Goal: Information Seeking & Learning: Learn about a topic

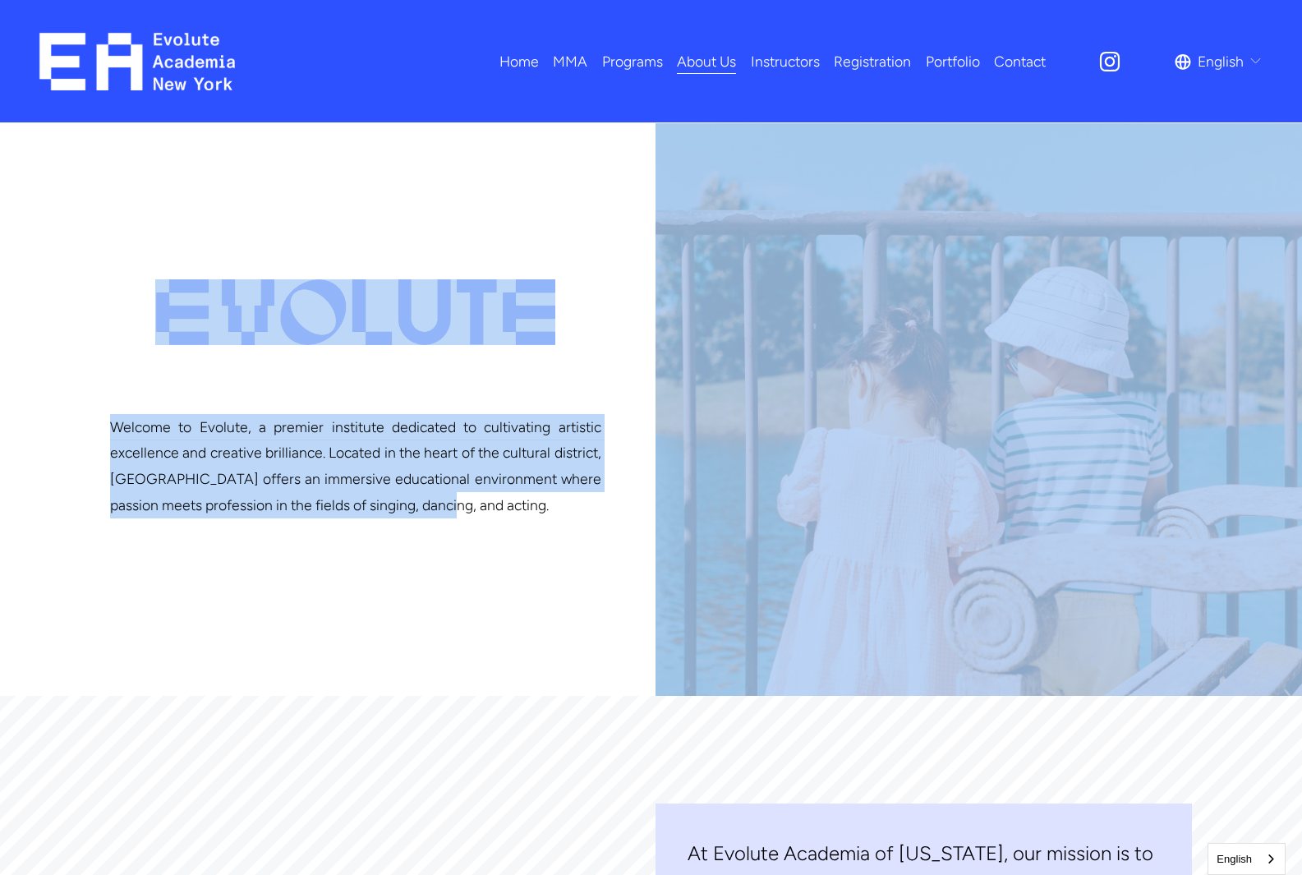
drag, startPoint x: 51, startPoint y: 240, endPoint x: 427, endPoint y: 600, distance: 521.0
click at [427, 600] on div at bounding box center [651, 409] width 1302 height 572
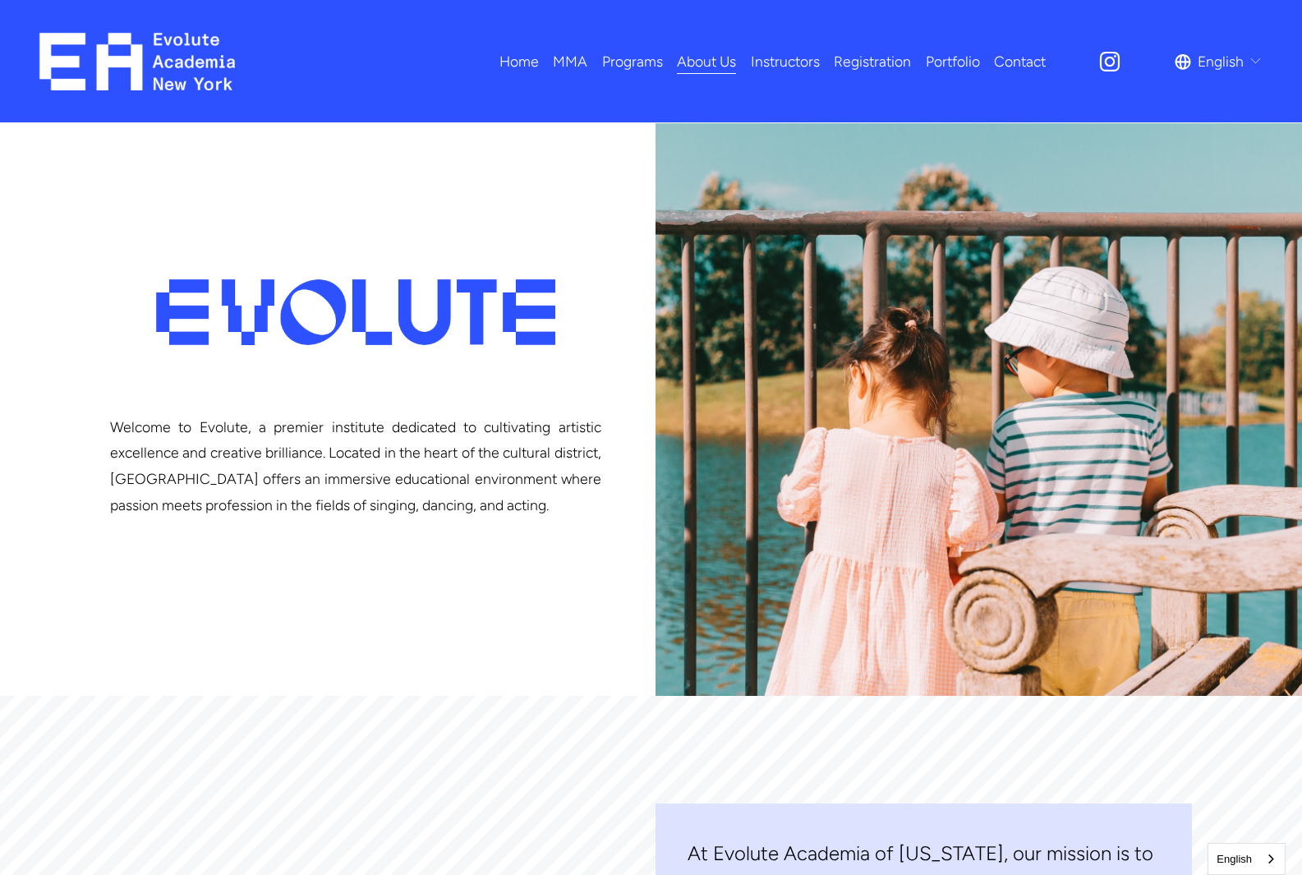
click at [784, 57] on link "Instructors" at bounding box center [785, 61] width 69 height 29
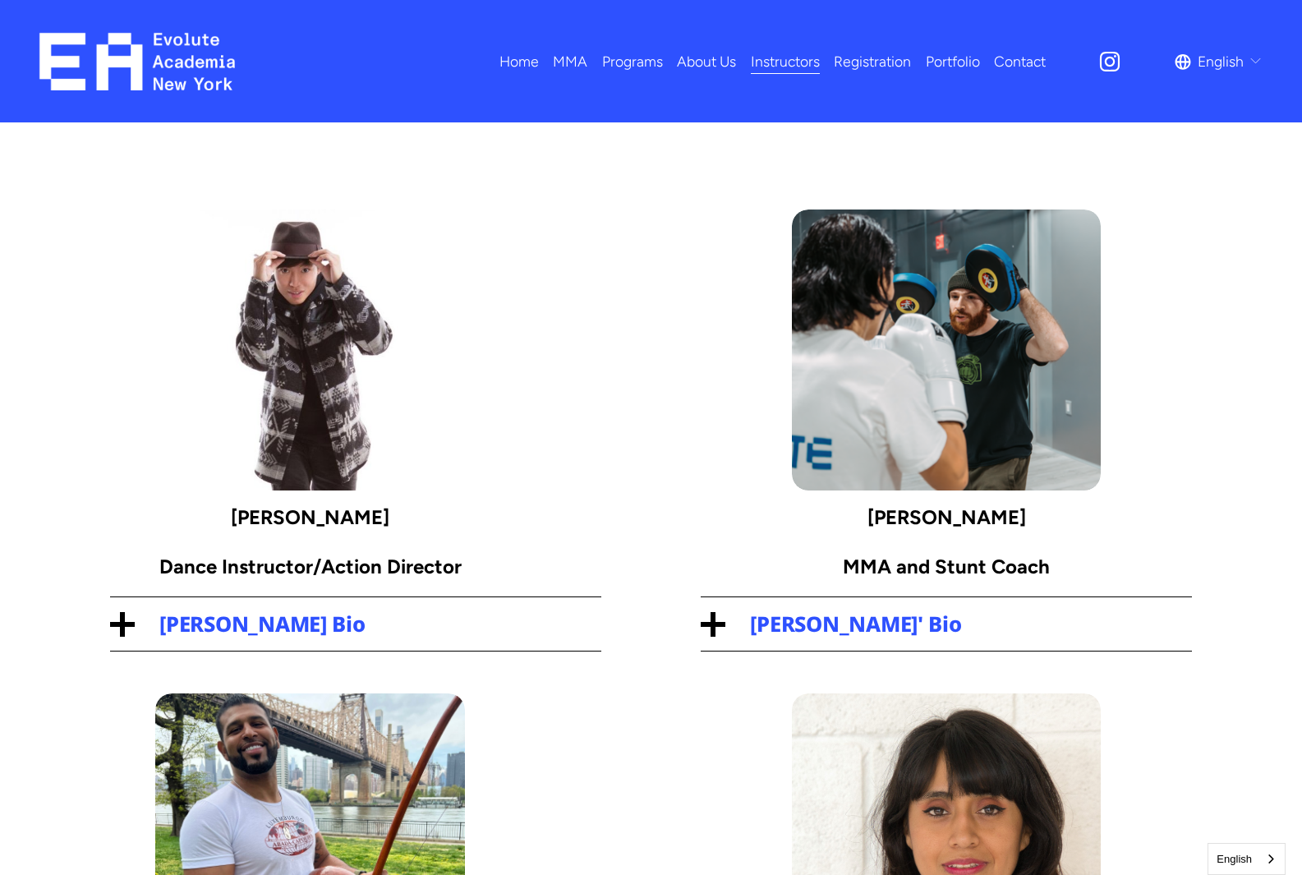
drag, startPoint x: 705, startPoint y: 247, endPoint x: 1127, endPoint y: 611, distance: 557.2
click at [1127, 611] on span "Eric Fuchs' Bio" at bounding box center [958, 623] width 466 height 29
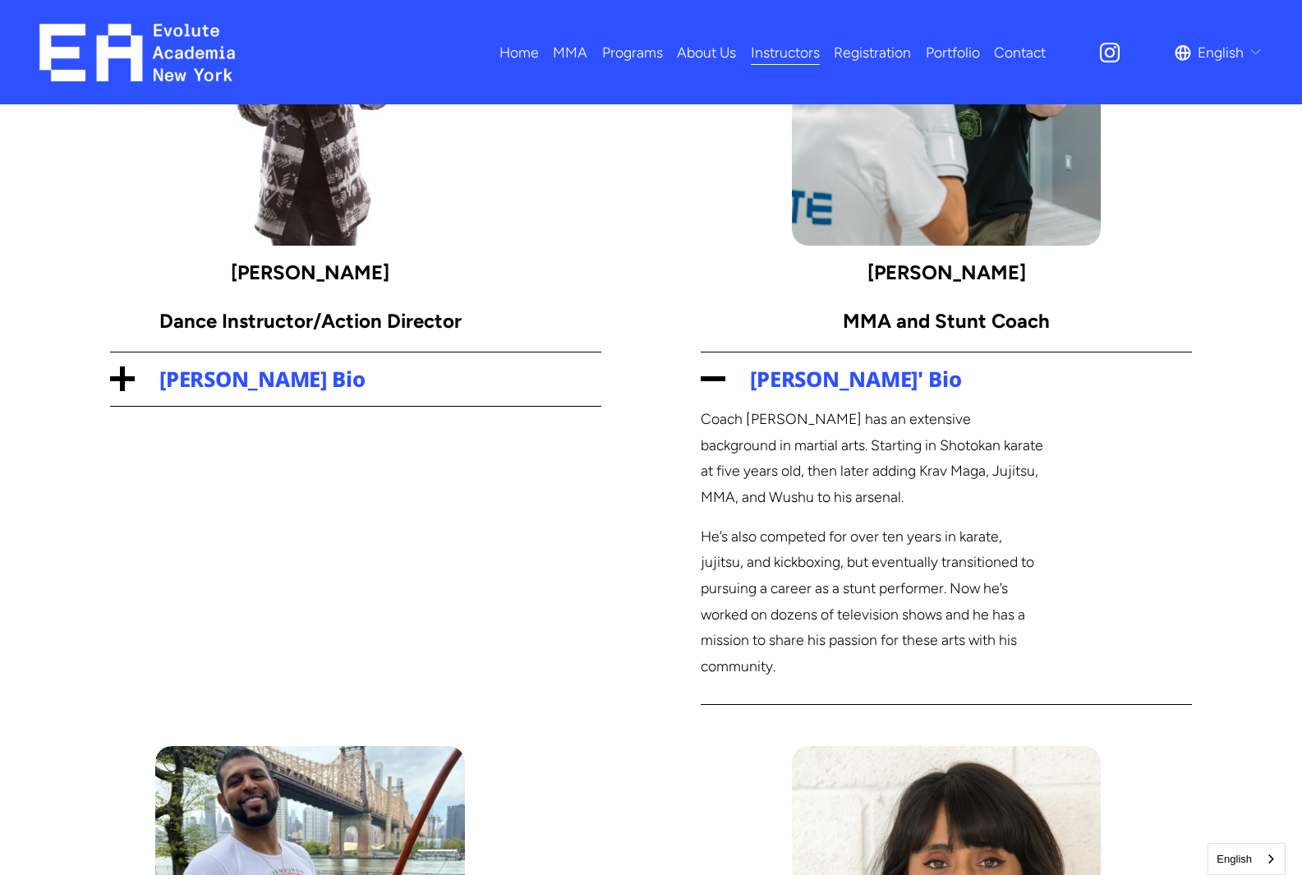
scroll to position [82, 0]
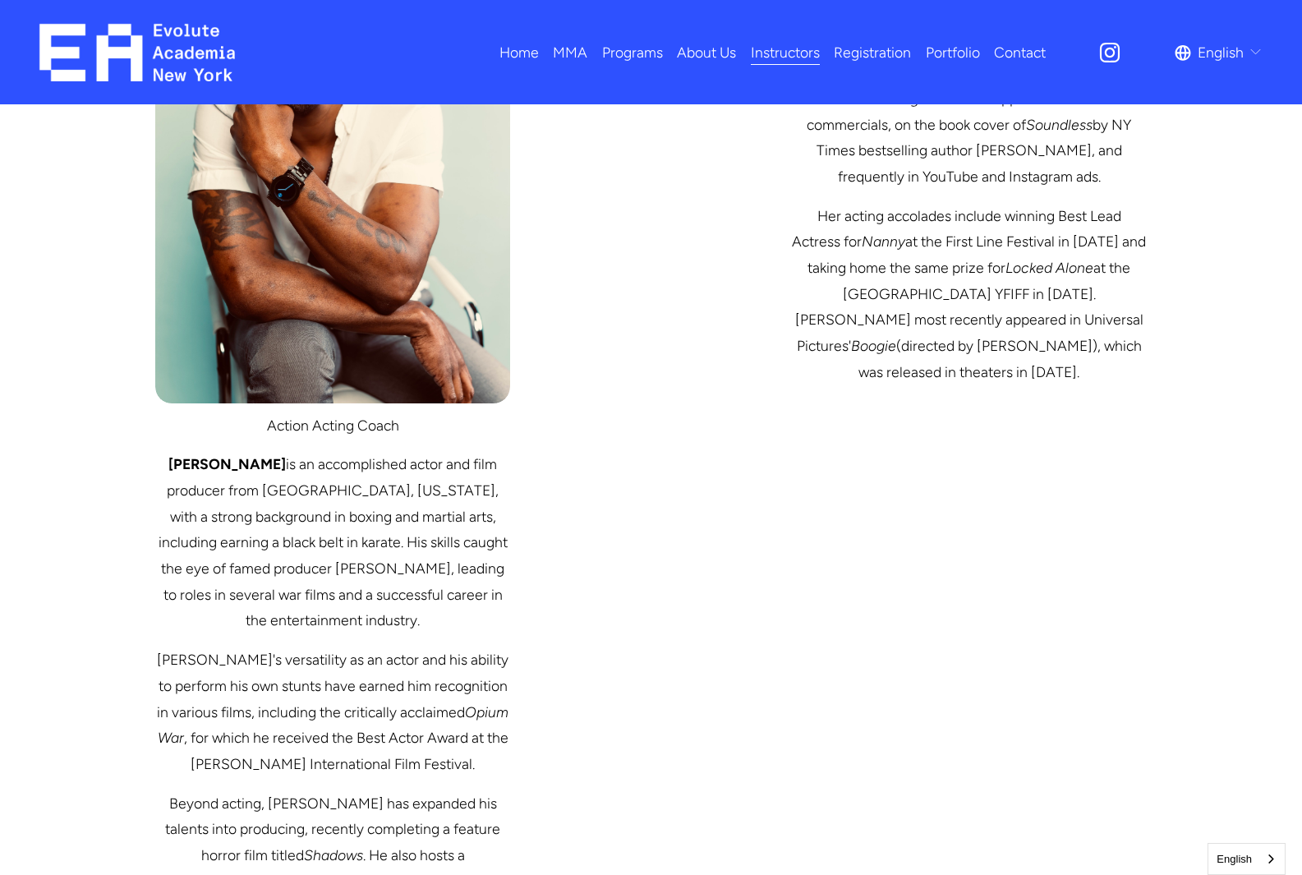
scroll to position [3651, 0]
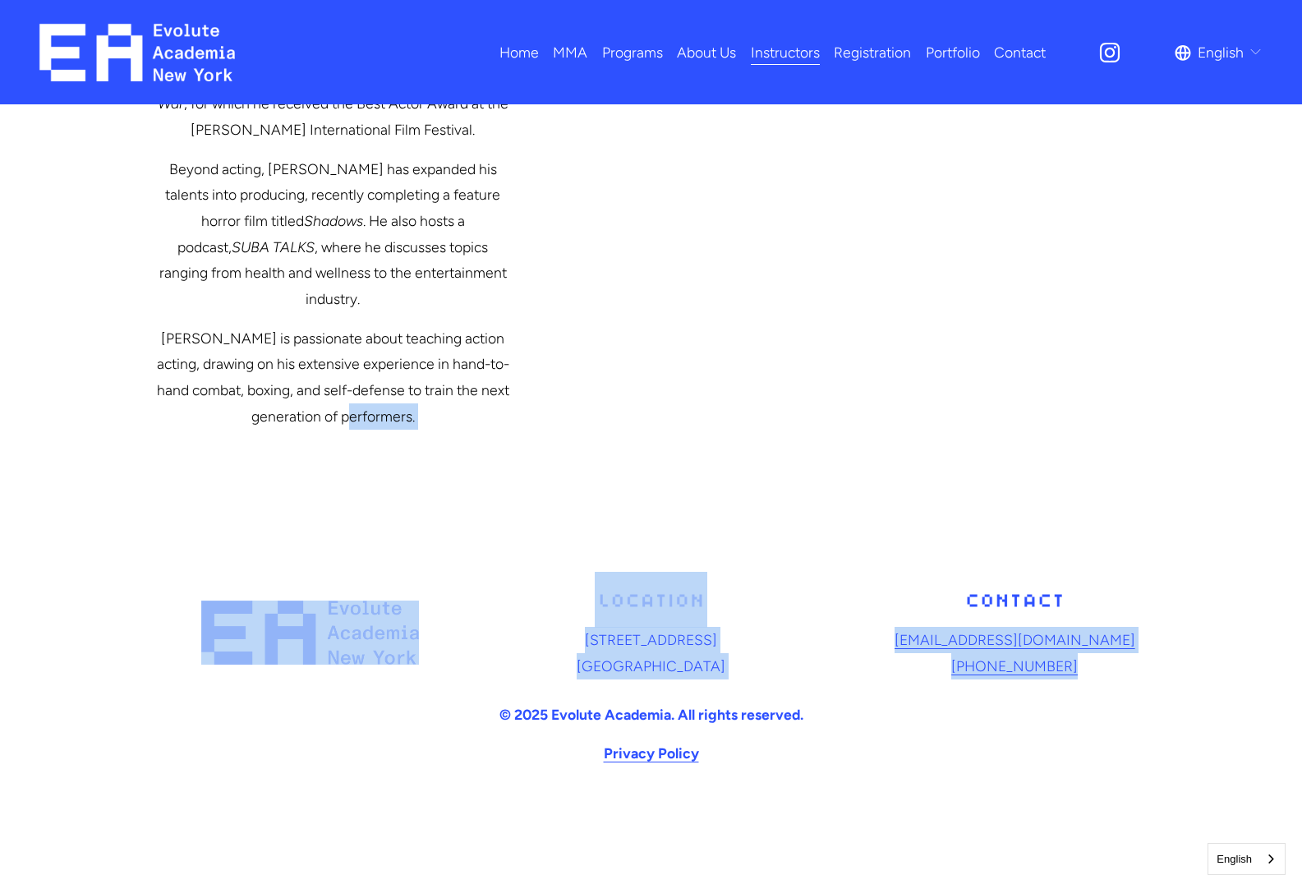
drag, startPoint x: 769, startPoint y: 477, endPoint x: 995, endPoint y: 778, distance: 375.9
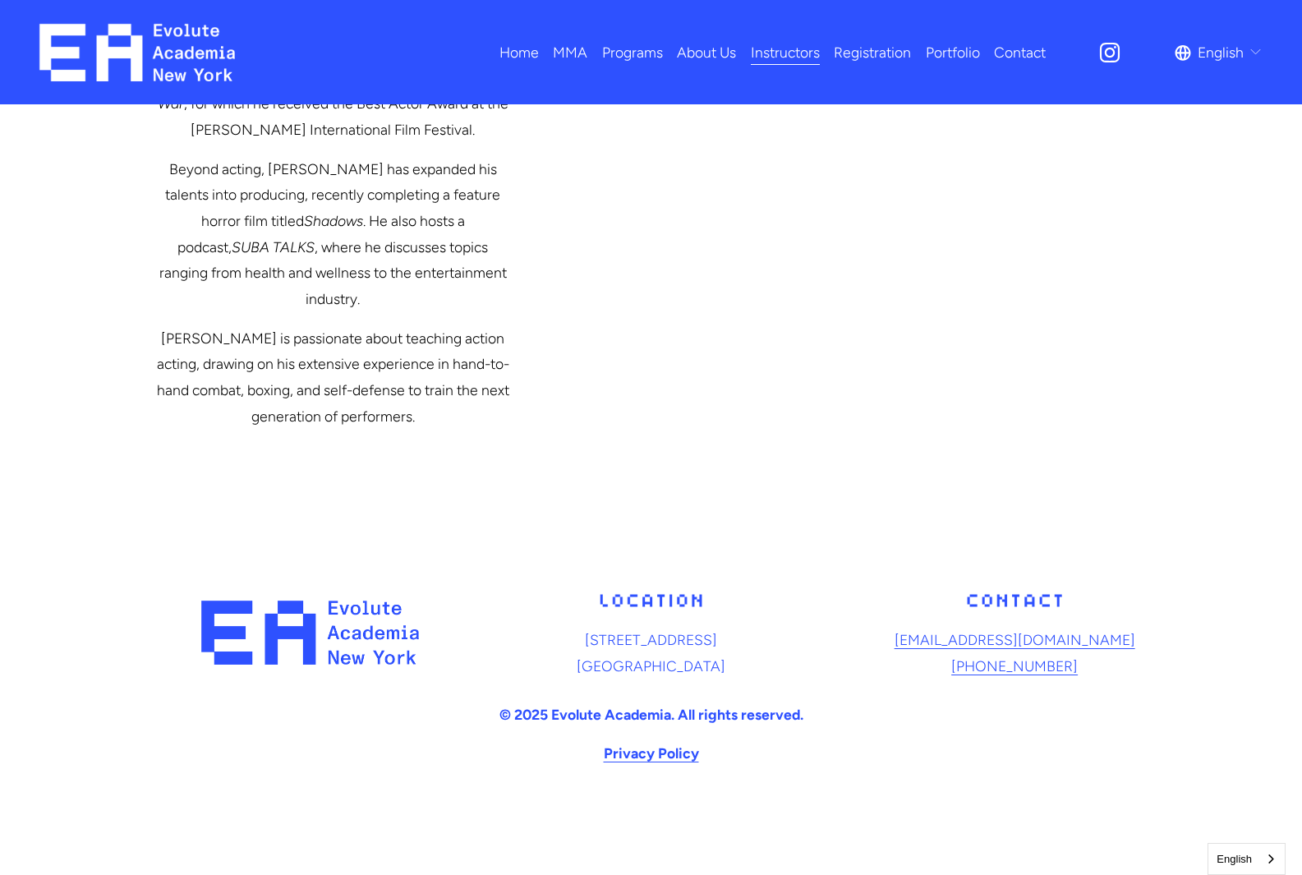
click at [995, 778] on div "13708 Northern Blvd, 2nd Floor Queens, NY 11354 acad@evoluteny.com (917) 371-71…" at bounding box center [651, 680] width 1302 height 217
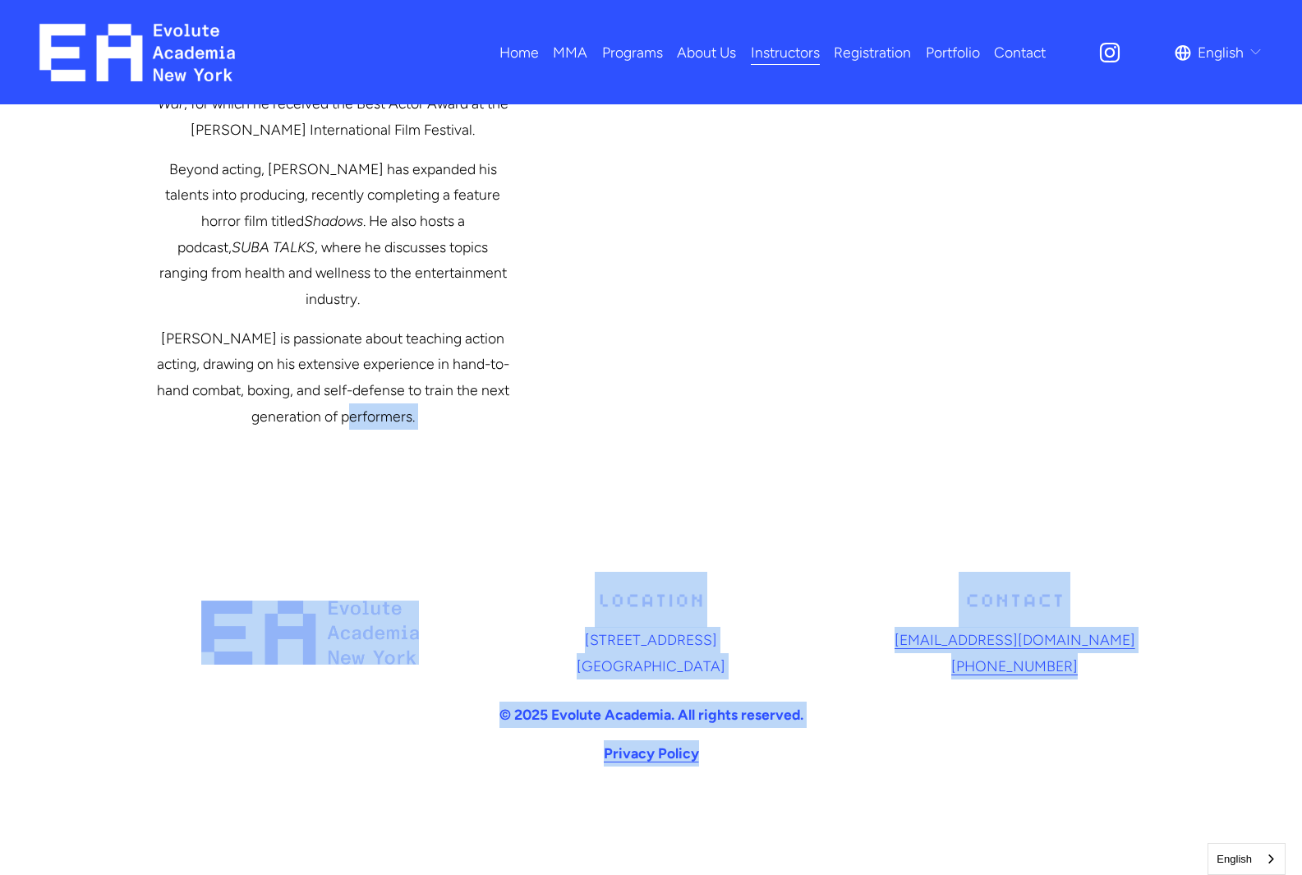
drag, startPoint x: 957, startPoint y: 818, endPoint x: 795, endPoint y: 475, distance: 378.7
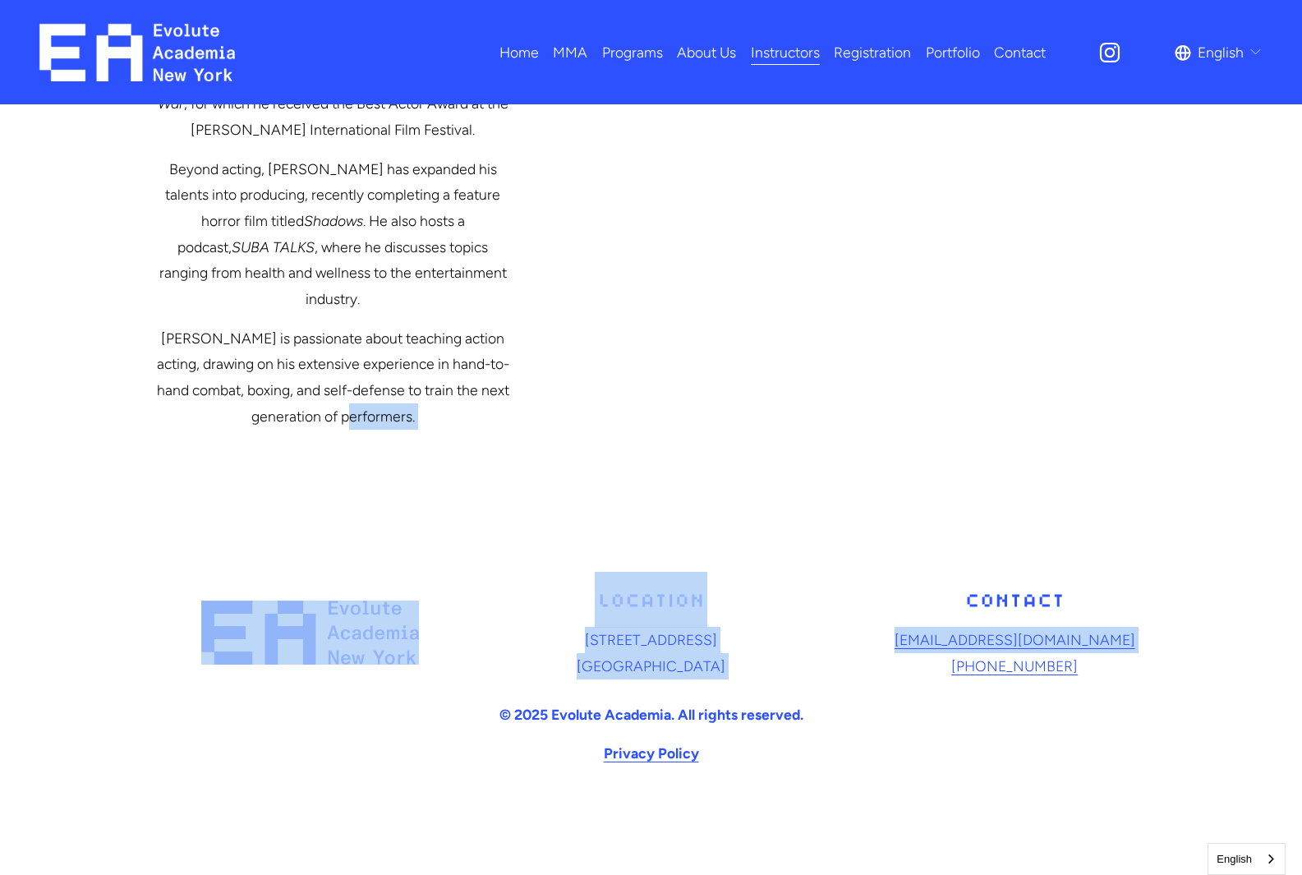
drag, startPoint x: 680, startPoint y: 475, endPoint x: 967, endPoint y: 777, distance: 416.4
click at [967, 778] on div "13708 Northern Blvd, 2nd Floor Queens, NY 11354 acad@evoluteny.com (917) 371-71…" at bounding box center [651, 680] width 1302 height 217
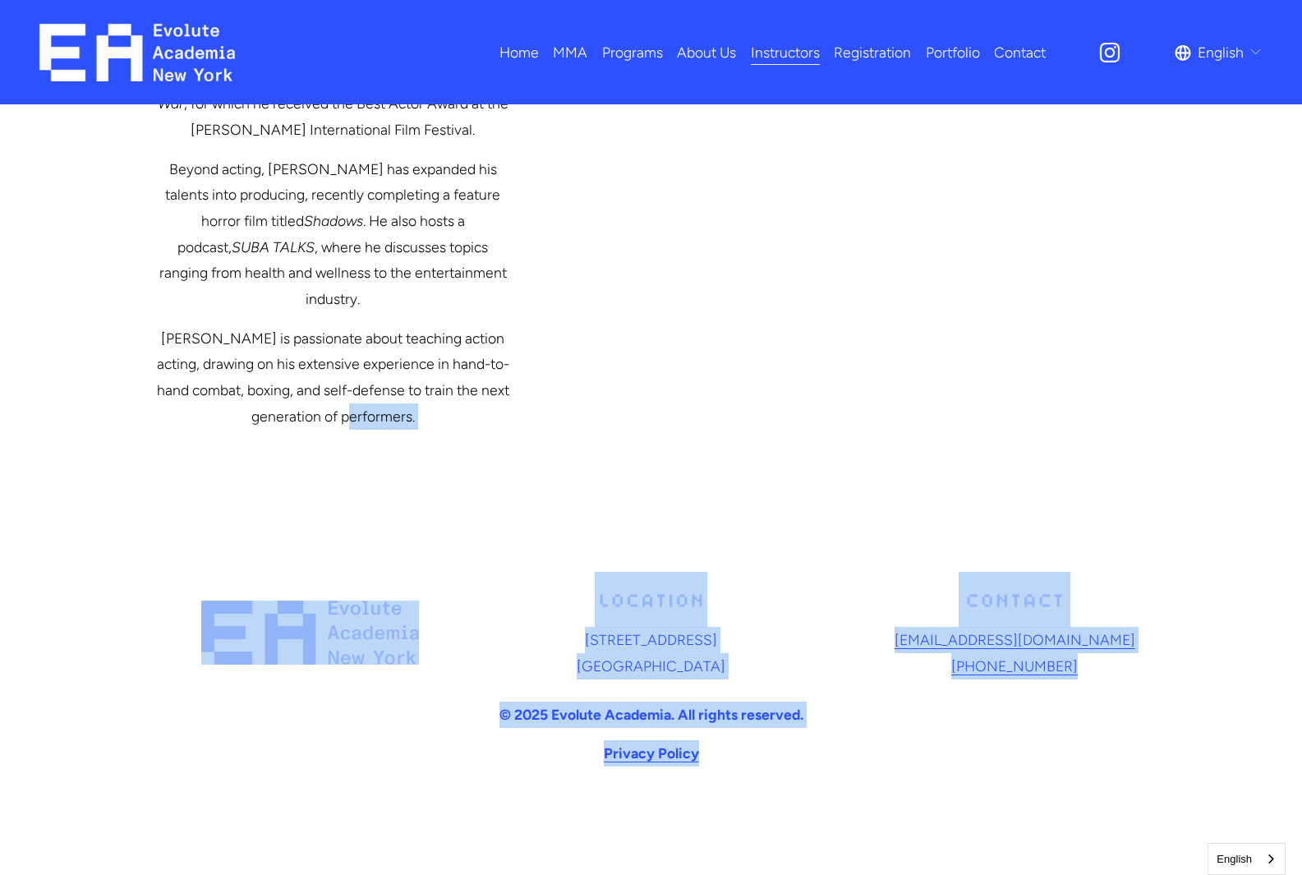
drag, startPoint x: 611, startPoint y: 503, endPoint x: 921, endPoint y: 806, distance: 434.4
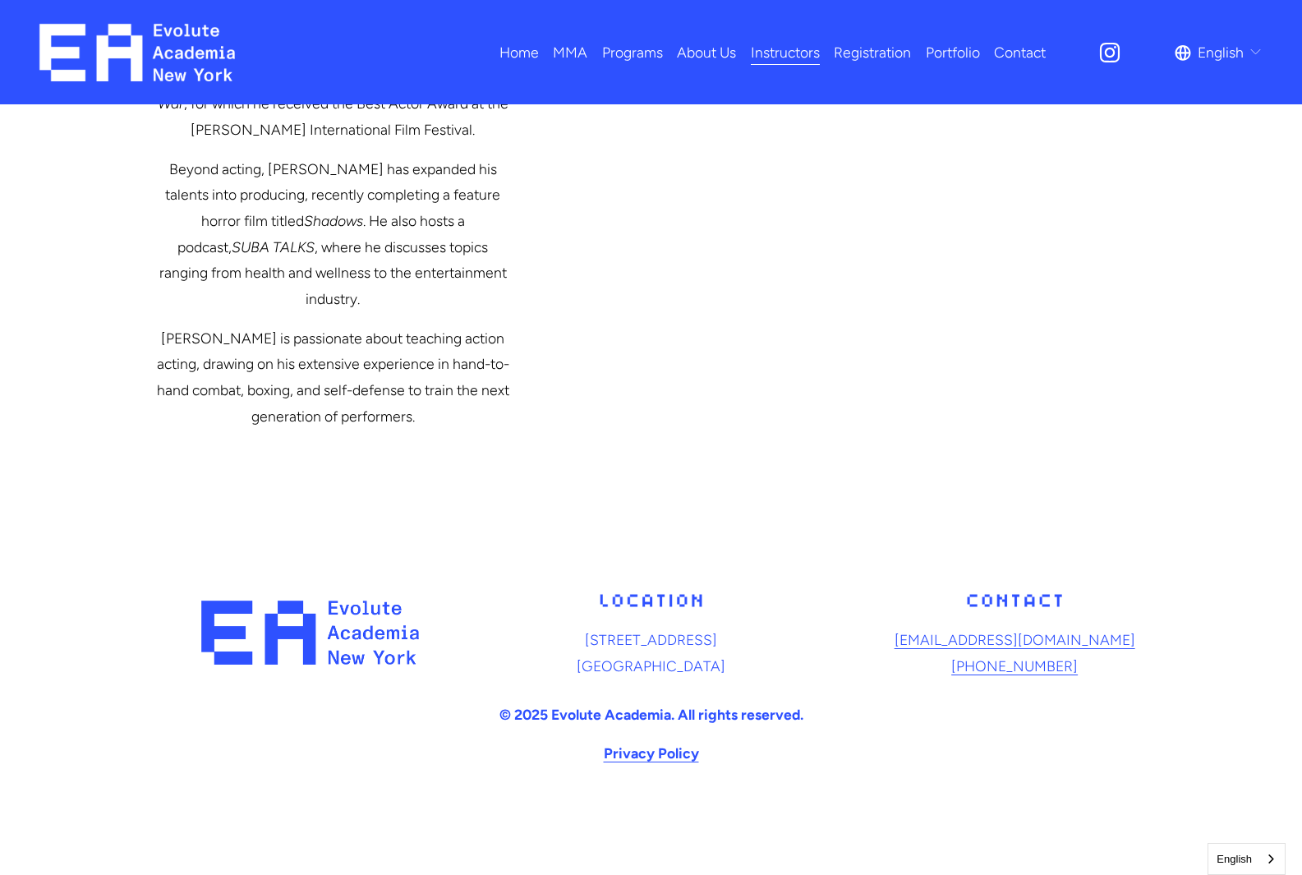
click at [921, 806] on div "13708 Northern Blvd, 2nd Floor Queens, NY 11354 acad@evoluteny.com" at bounding box center [651, 704] width 1302 height 342
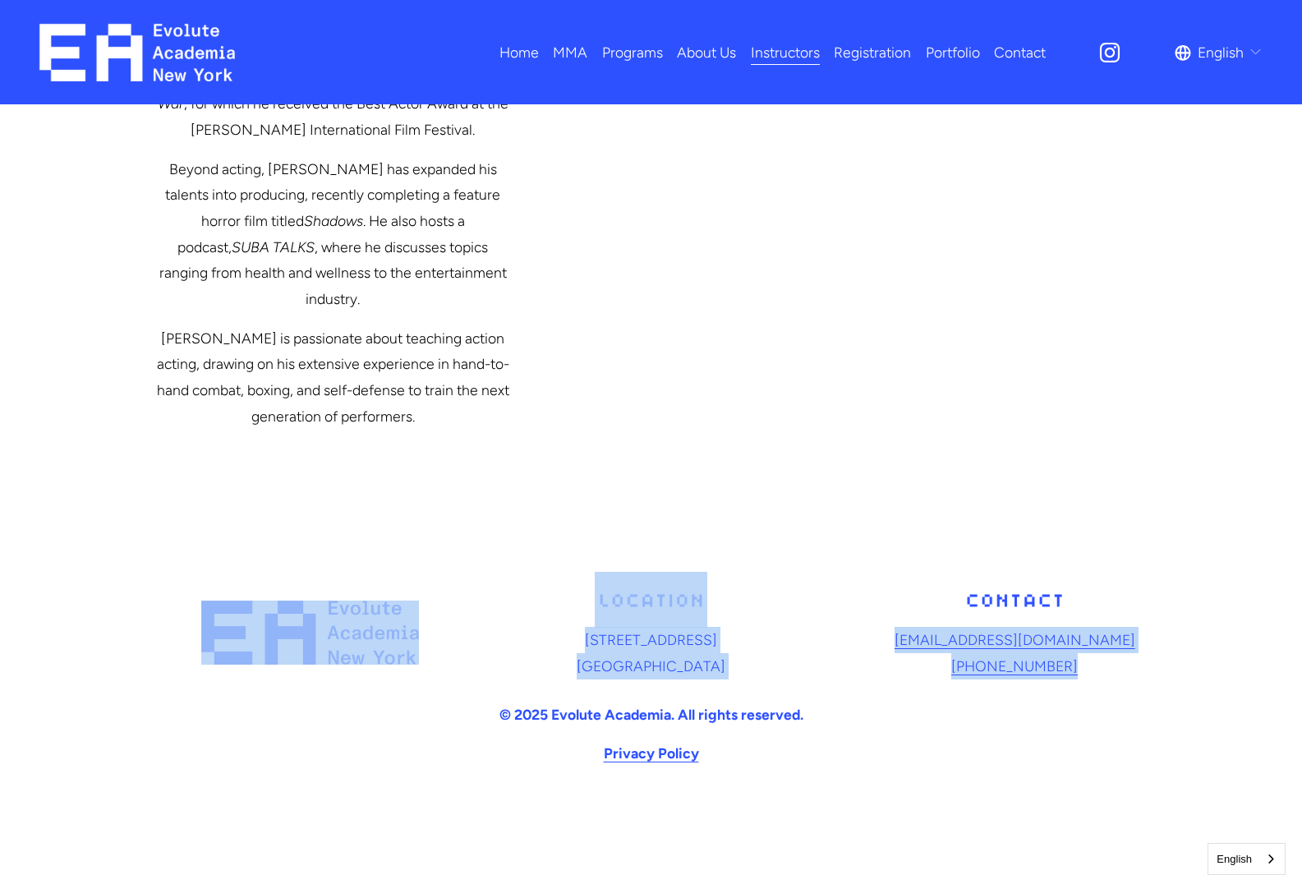
drag, startPoint x: 137, startPoint y: 577, endPoint x: 1119, endPoint y: 778, distance: 1002.5
click at [1119, 778] on div "13708 Northern Blvd, 2nd Floor Queens, NY 11354 acad@evoluteny.com (917) 371-71…" at bounding box center [651, 680] width 1302 height 217
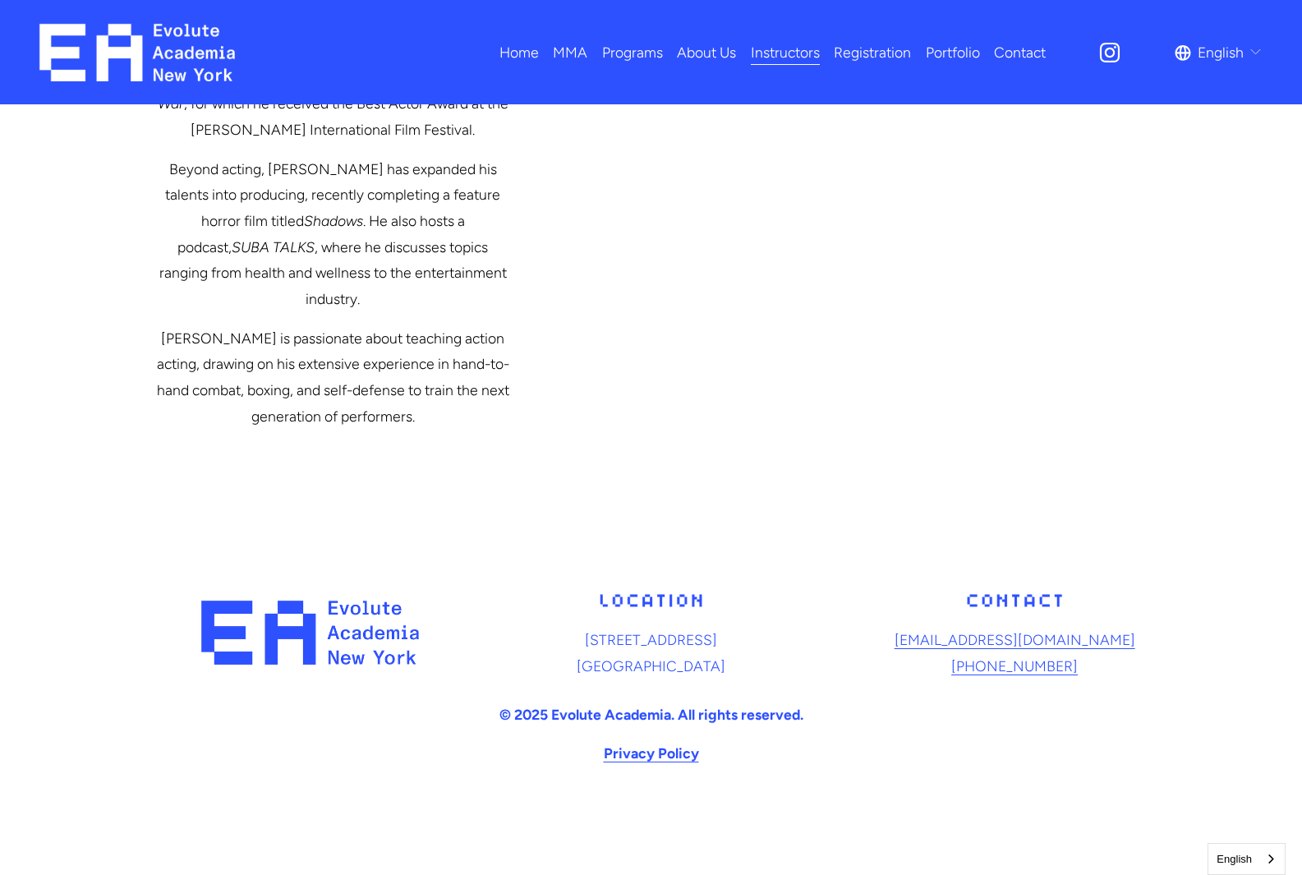
click at [1119, 778] on div "13708 Northern Blvd, 2nd Floor Queens, NY 11354 acad@evoluteny.com (917) 371-71…" at bounding box center [651, 680] width 1302 height 217
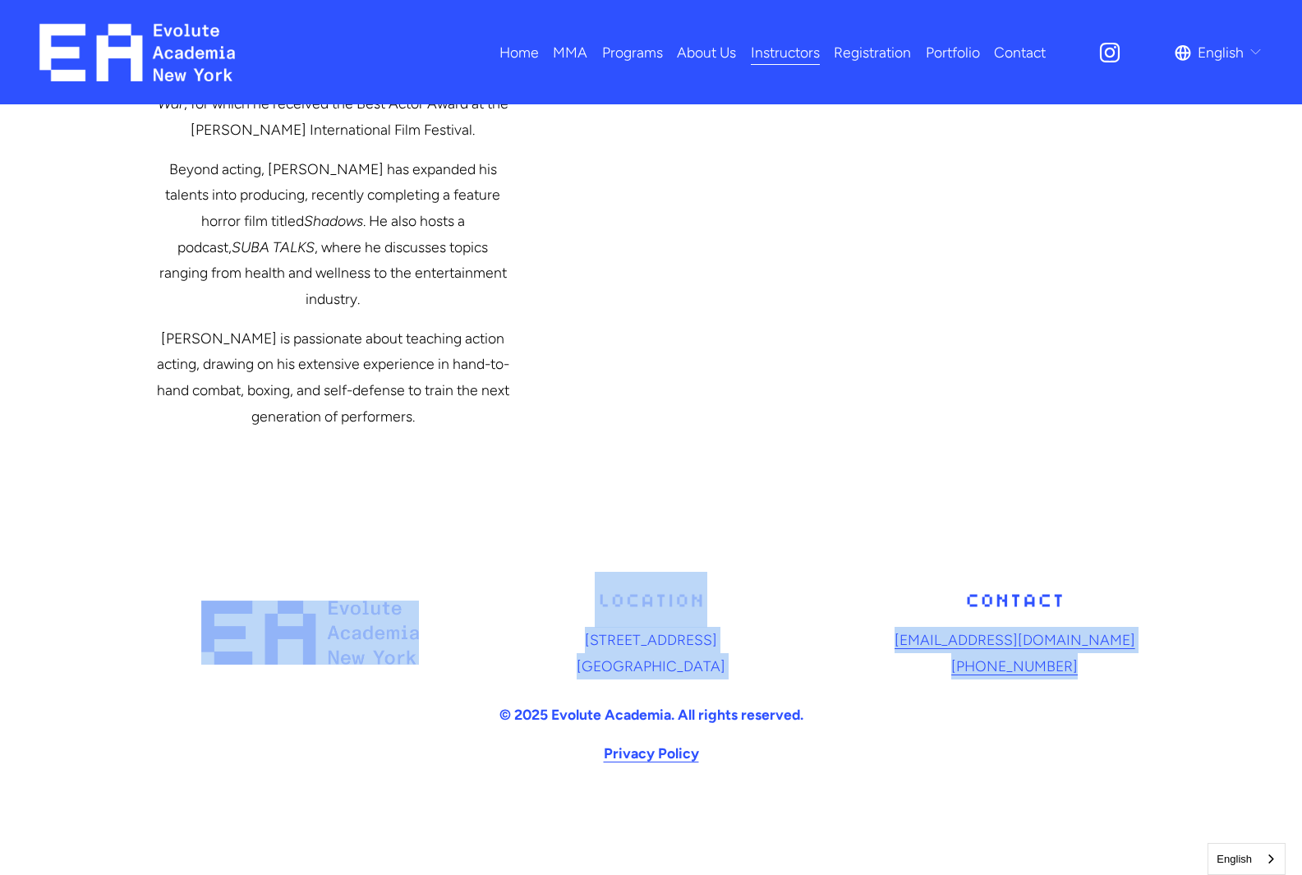
drag, startPoint x: 204, startPoint y: 573, endPoint x: 1152, endPoint y: 773, distance: 969.2
click at [1152, 773] on div "13708 Northern Blvd, 2nd Floor Queens, NY 11354 acad@evoluteny.com (917) 371-71…" at bounding box center [651, 680] width 1302 height 217
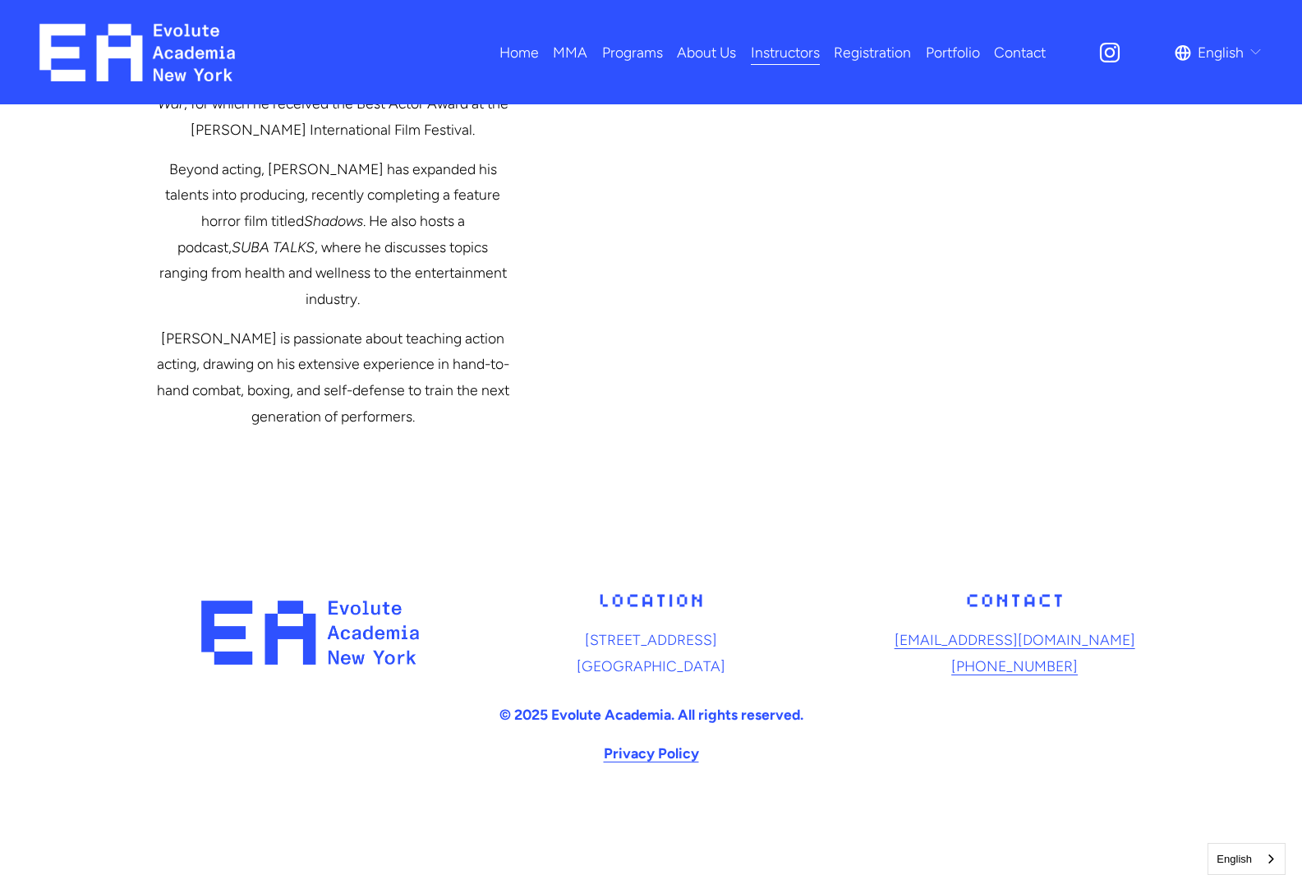
click at [1152, 773] on div "13708 Northern Blvd, 2nd Floor Queens, NY 11354 acad@evoluteny.com (917) 371-71…" at bounding box center [651, 680] width 1302 height 217
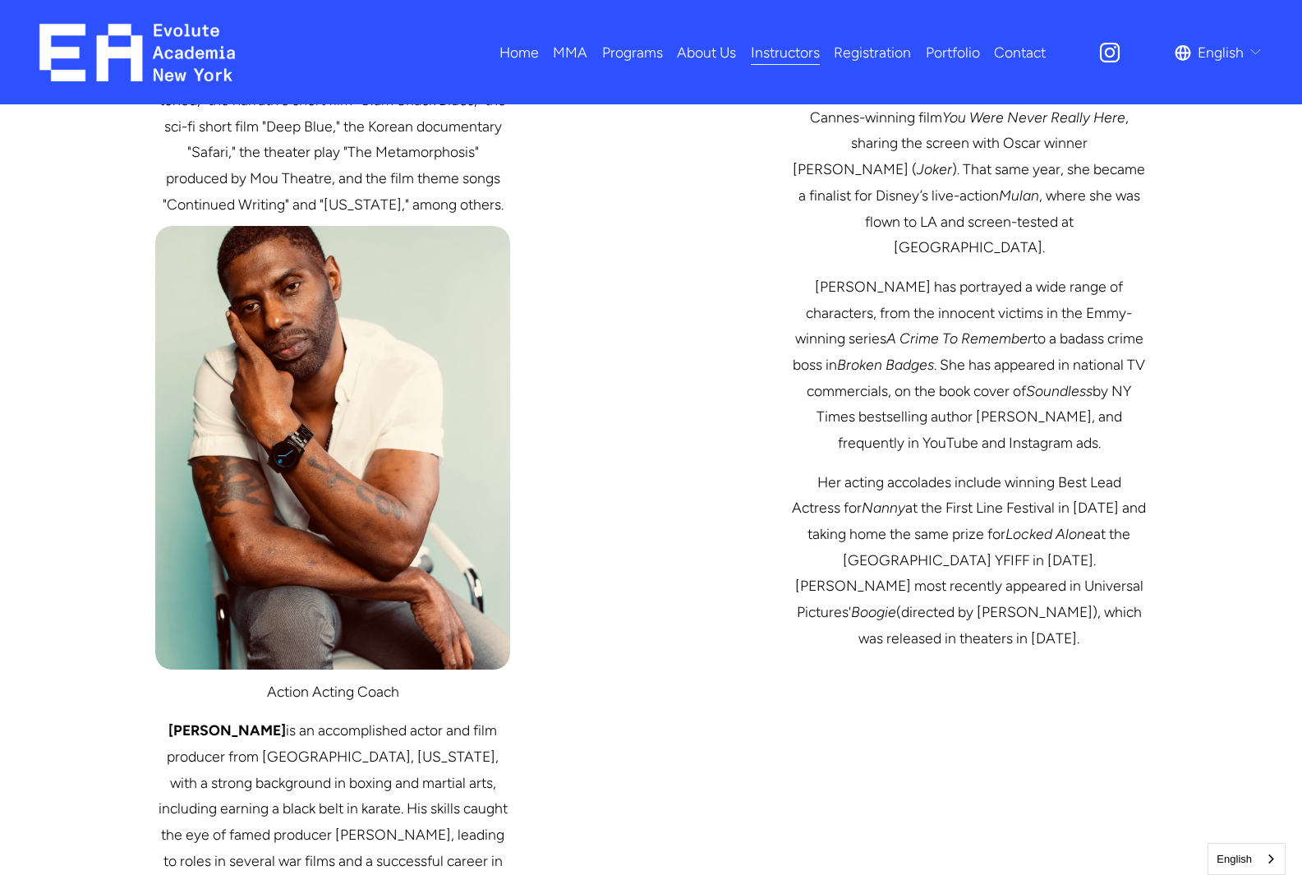
scroll to position [2748, 0]
click at [524, 52] on link "Home" at bounding box center [518, 52] width 39 height 29
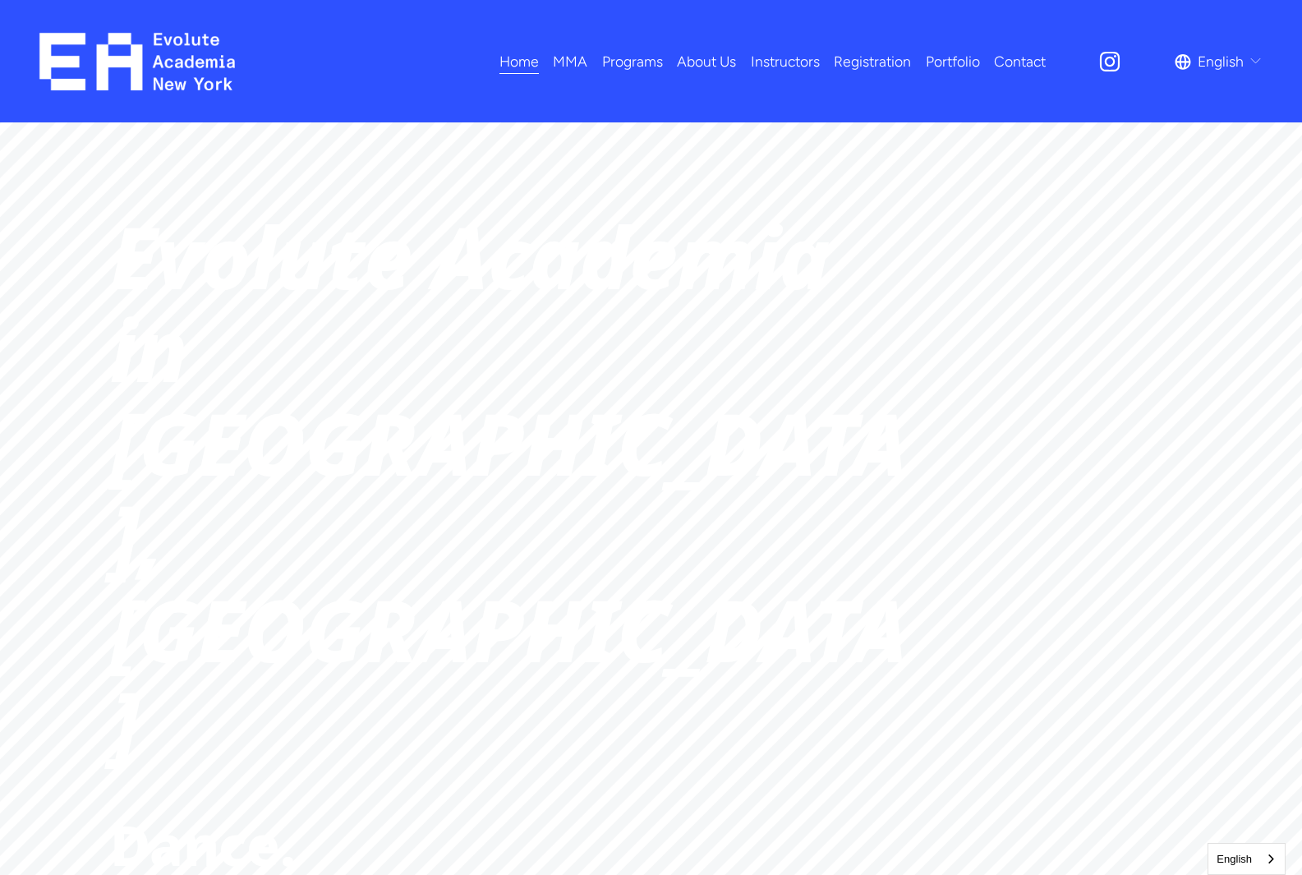
click at [921, 55] on nav "Home MMA Adults MMA Kids MMA Programs All Programs Dance Acting" at bounding box center [772, 61] width 546 height 29
click at [929, 58] on link "Portfolio" at bounding box center [952, 61] width 54 height 29
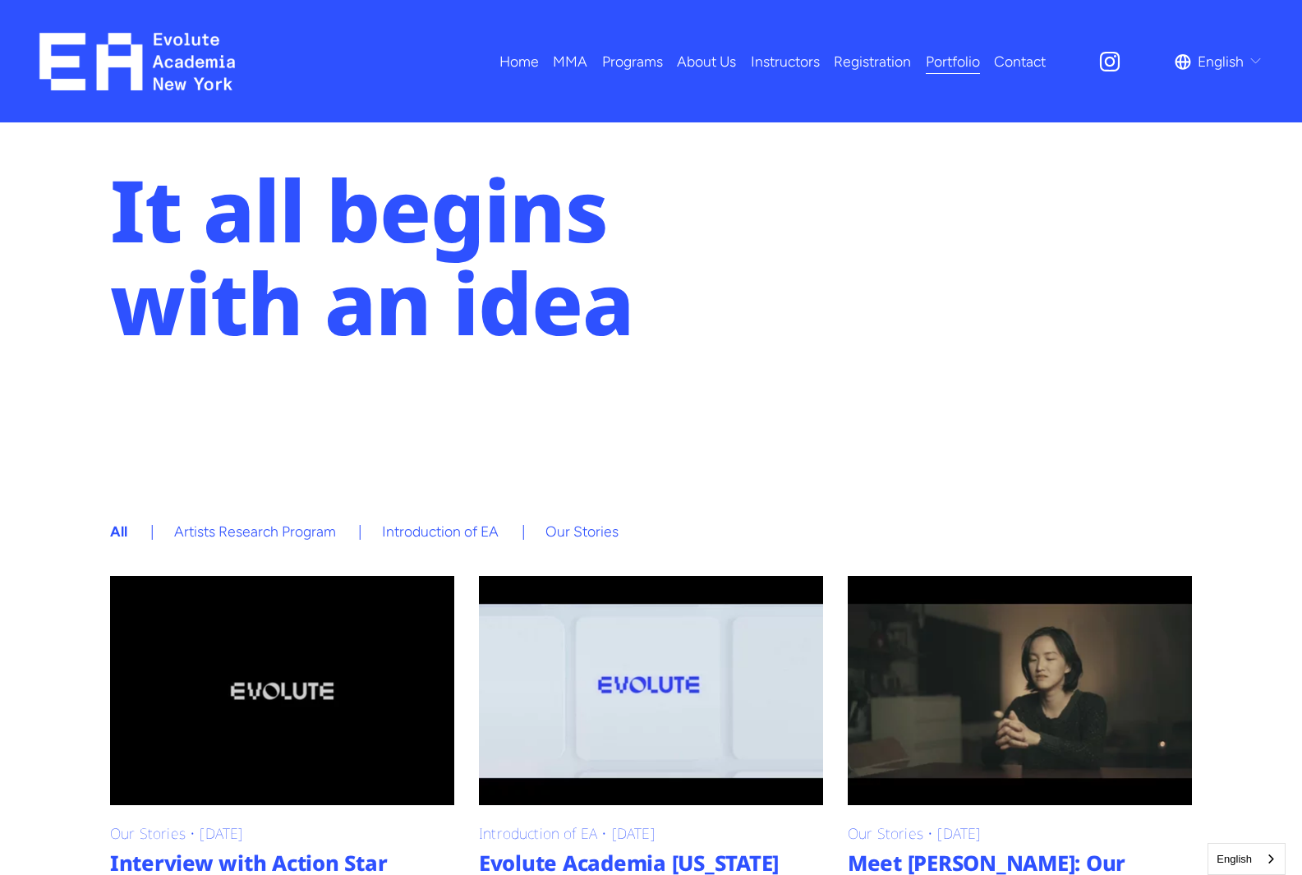
click at [774, 62] on link "Instructors" at bounding box center [785, 61] width 69 height 29
